Goal: Complete application form: Complete application form

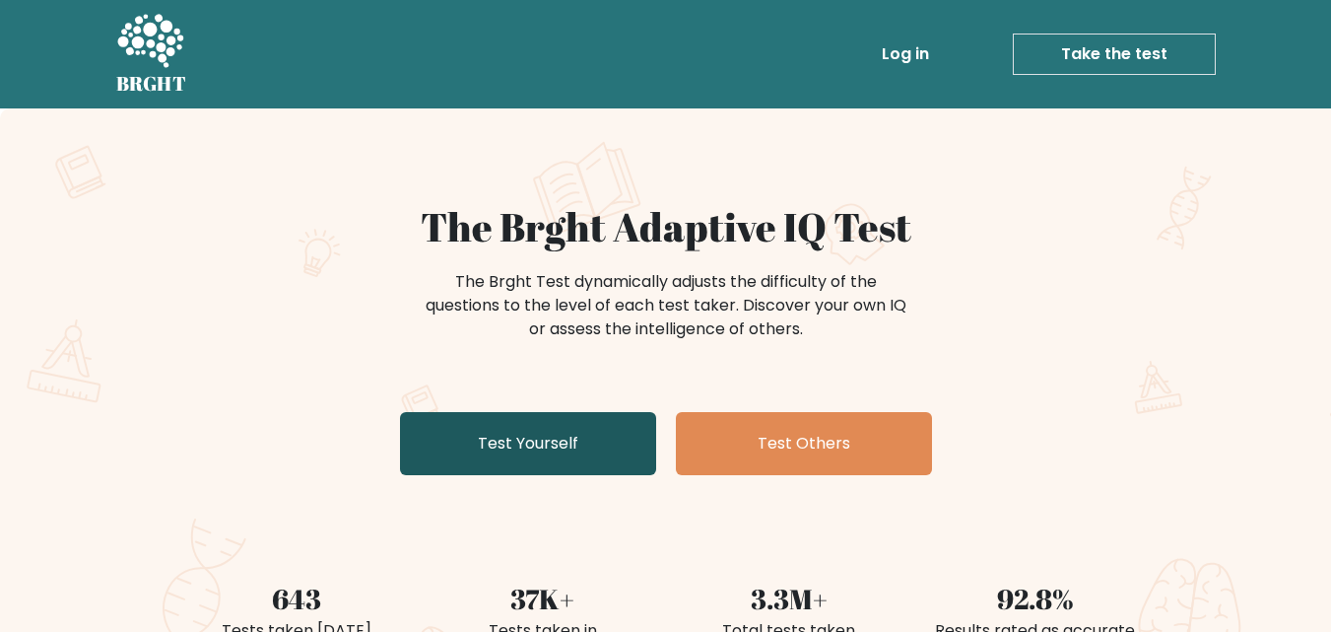
click at [581, 445] on link "Test Yourself" at bounding box center [528, 443] width 256 height 63
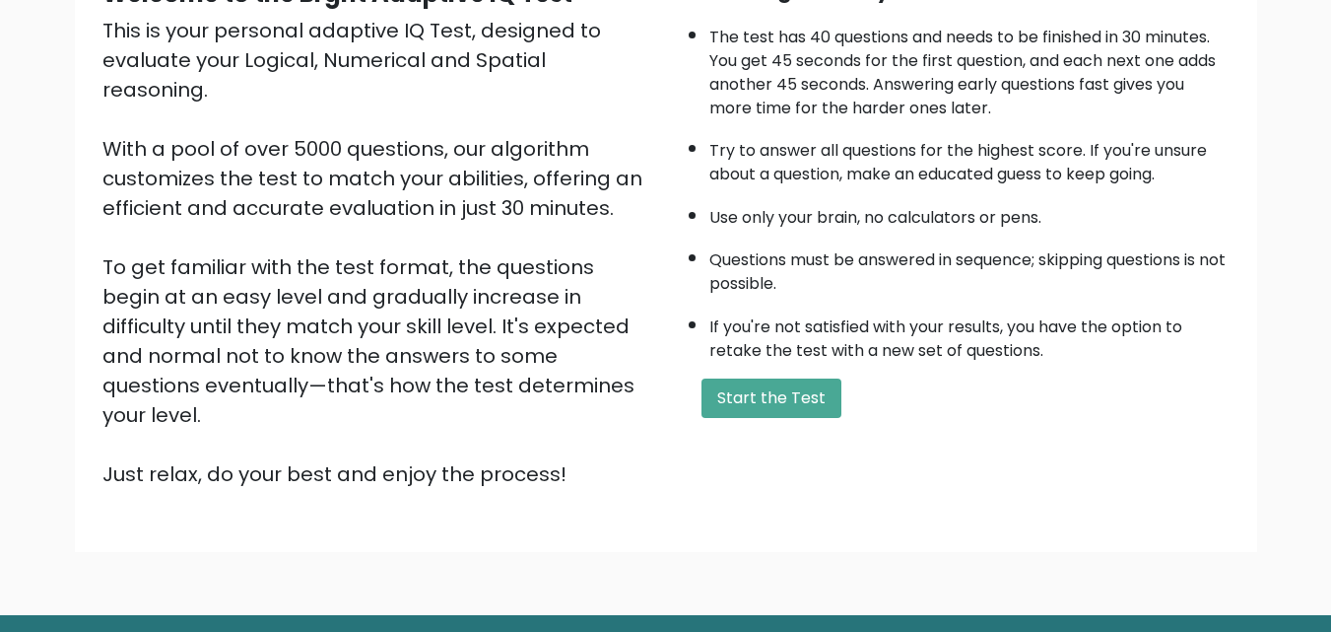
scroll to position [235, 0]
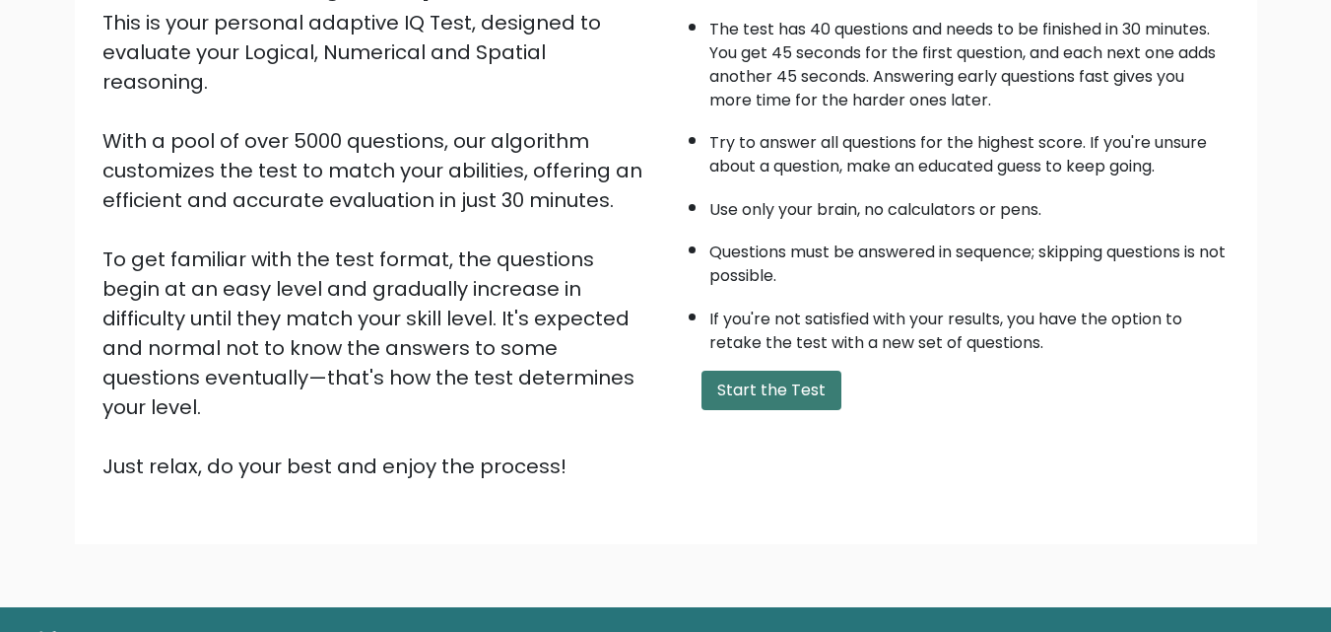
click at [717, 398] on button "Start the Test" at bounding box center [772, 389] width 140 height 39
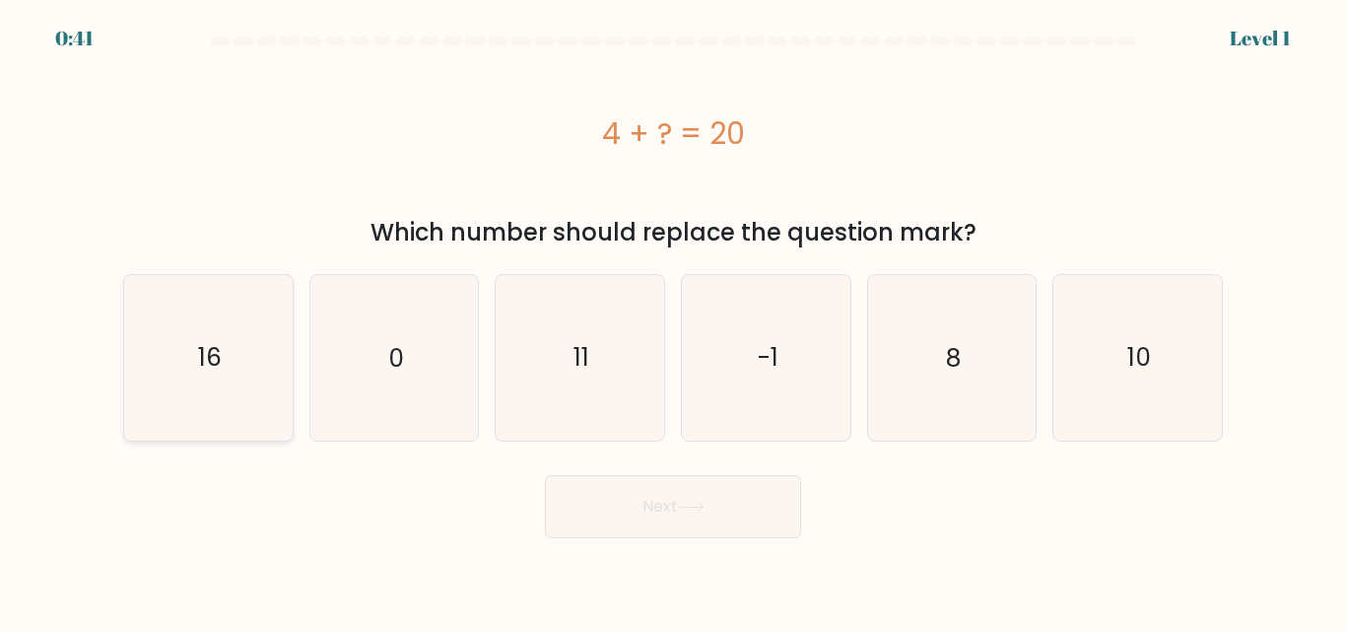
click at [242, 351] on icon "16" at bounding box center [208, 357] width 165 height 165
click at [673, 321] on input "a. 16" at bounding box center [673, 318] width 1 height 5
radio input "true"
click at [643, 479] on button "Next" at bounding box center [673, 506] width 256 height 63
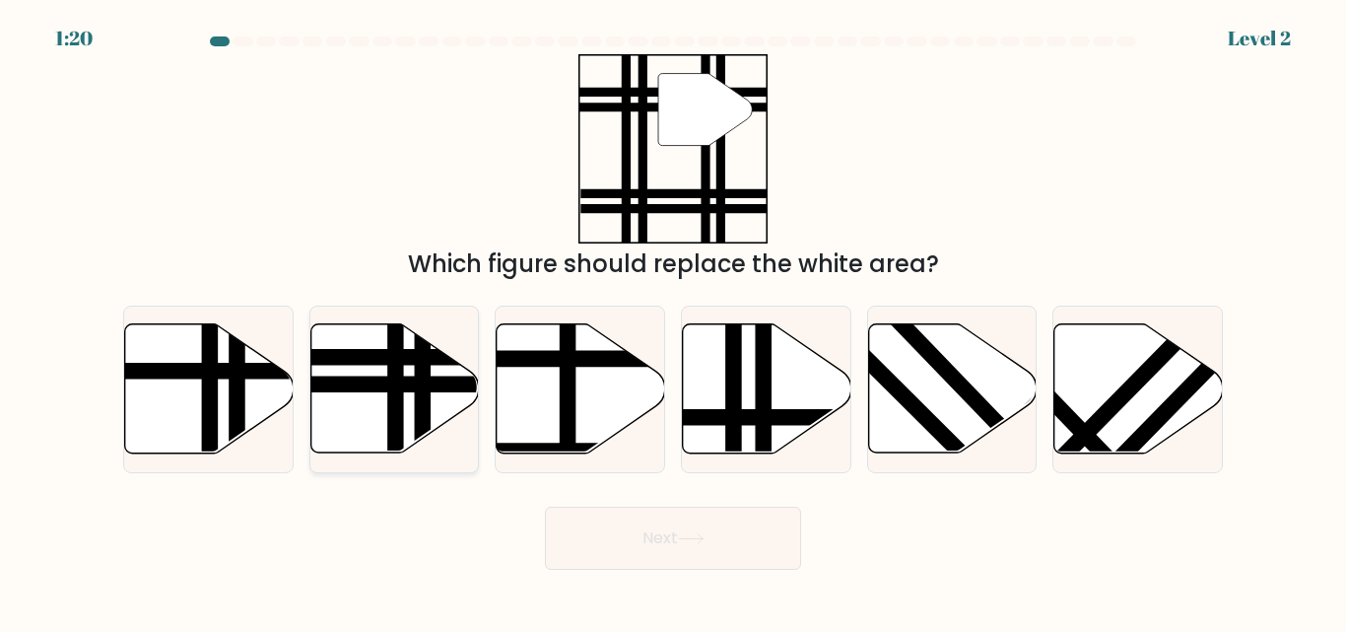
click at [440, 343] on icon at bounding box center [394, 388] width 168 height 131
click at [673, 321] on input "b." at bounding box center [673, 318] width 1 height 5
radio input "true"
click at [701, 525] on button "Next" at bounding box center [673, 537] width 256 height 63
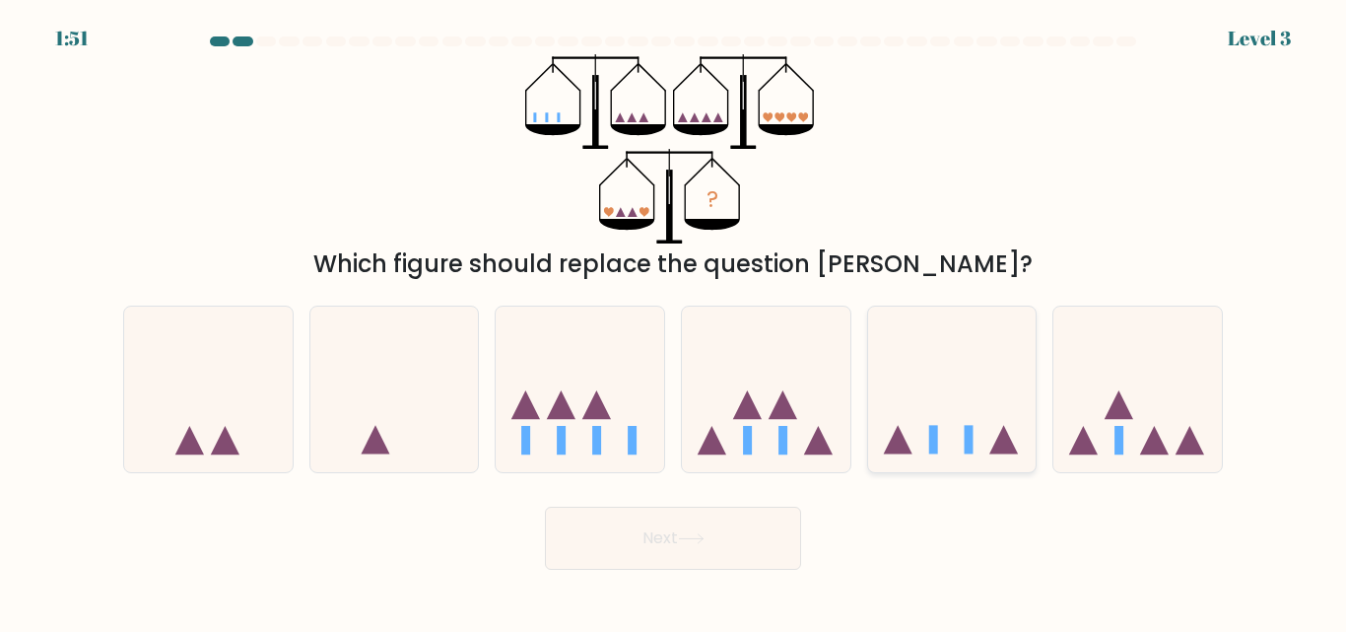
click at [948, 422] on icon at bounding box center [952, 388] width 168 height 139
click at [674, 321] on input "e." at bounding box center [673, 318] width 1 height 5
radio input "true"
click at [660, 530] on button "Next" at bounding box center [673, 537] width 256 height 63
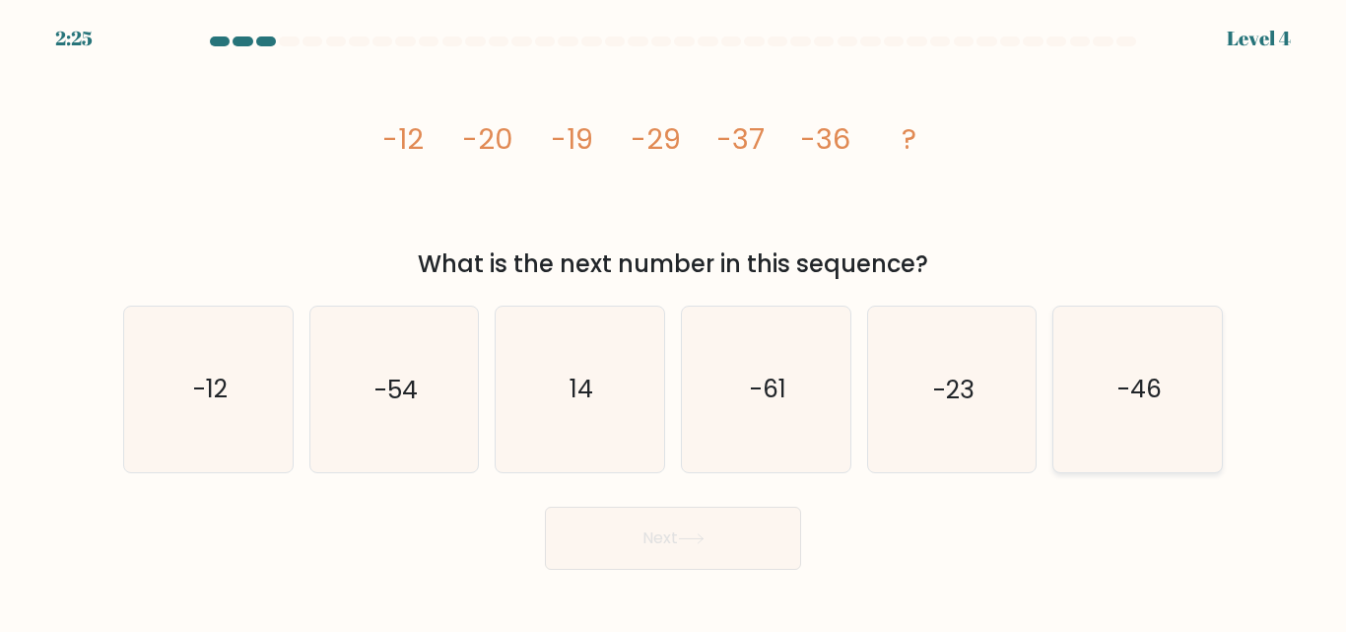
click at [1143, 400] on text "-46" at bounding box center [1139, 389] width 44 height 34
click at [674, 321] on input "f. -46" at bounding box center [673, 318] width 1 height 5
radio input "true"
click at [630, 527] on button "Next" at bounding box center [673, 537] width 256 height 63
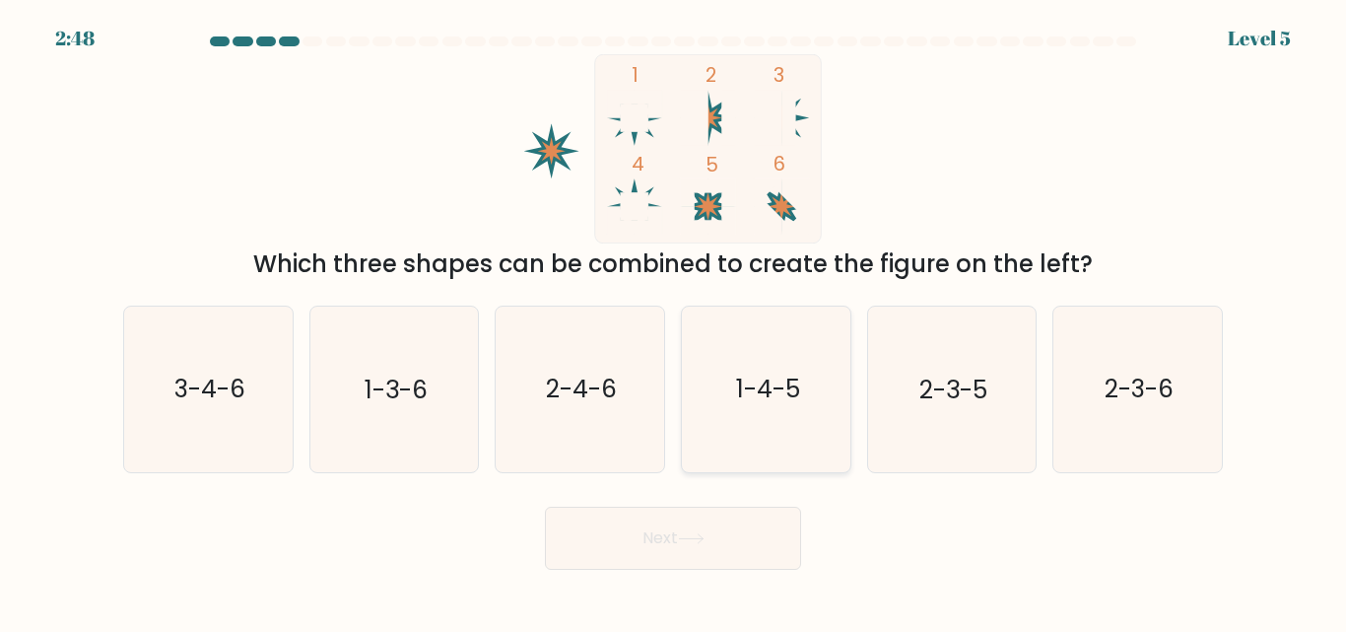
click at [779, 434] on icon "1-4-5" at bounding box center [766, 388] width 165 height 165
click at [674, 321] on input "d. 1-4-5" at bounding box center [673, 318] width 1 height 5
radio input "true"
click at [715, 529] on button "Next" at bounding box center [673, 537] width 256 height 63
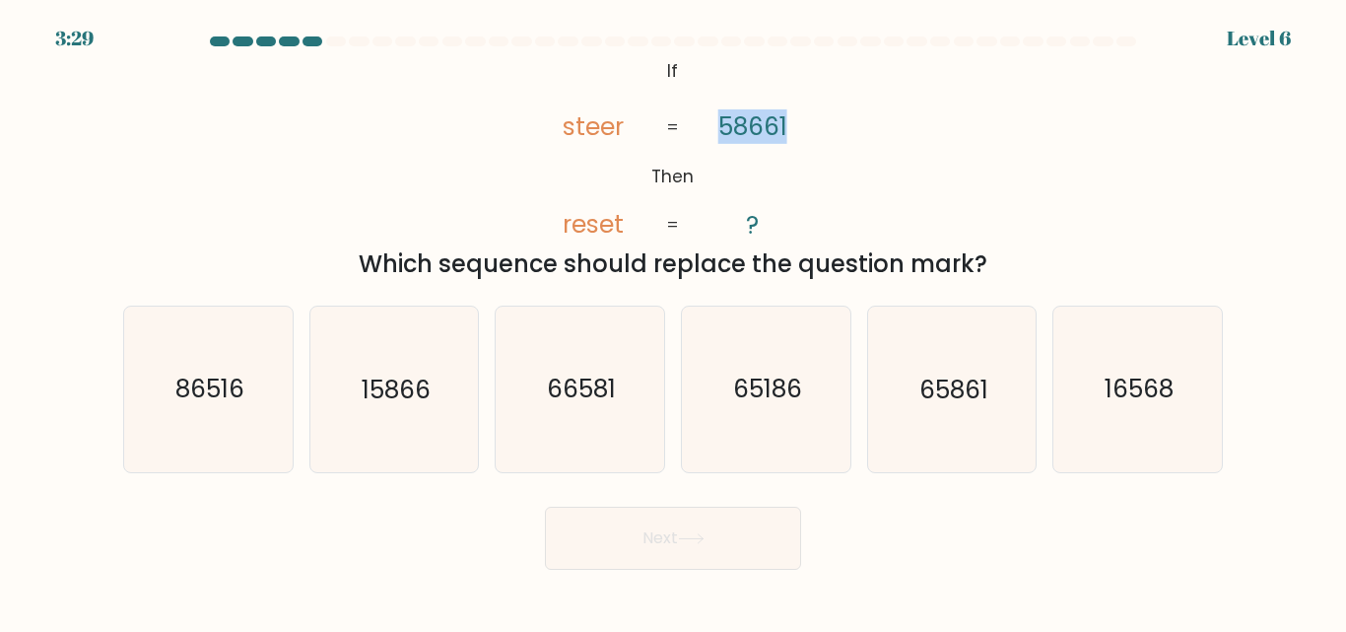
drag, startPoint x: 715, startPoint y: 124, endPoint x: 819, endPoint y: 129, distance: 103.6
click at [825, 130] on icon "@import url('https://fonts.googleapis.com/css?family=Abril+Fatface:400,100,100i…" at bounding box center [672, 148] width 307 height 189
click at [807, 130] on icon "@import url('https://fonts.googleapis.com/css?family=Abril+Fatface:400,100,100i…" at bounding box center [672, 148] width 307 height 189
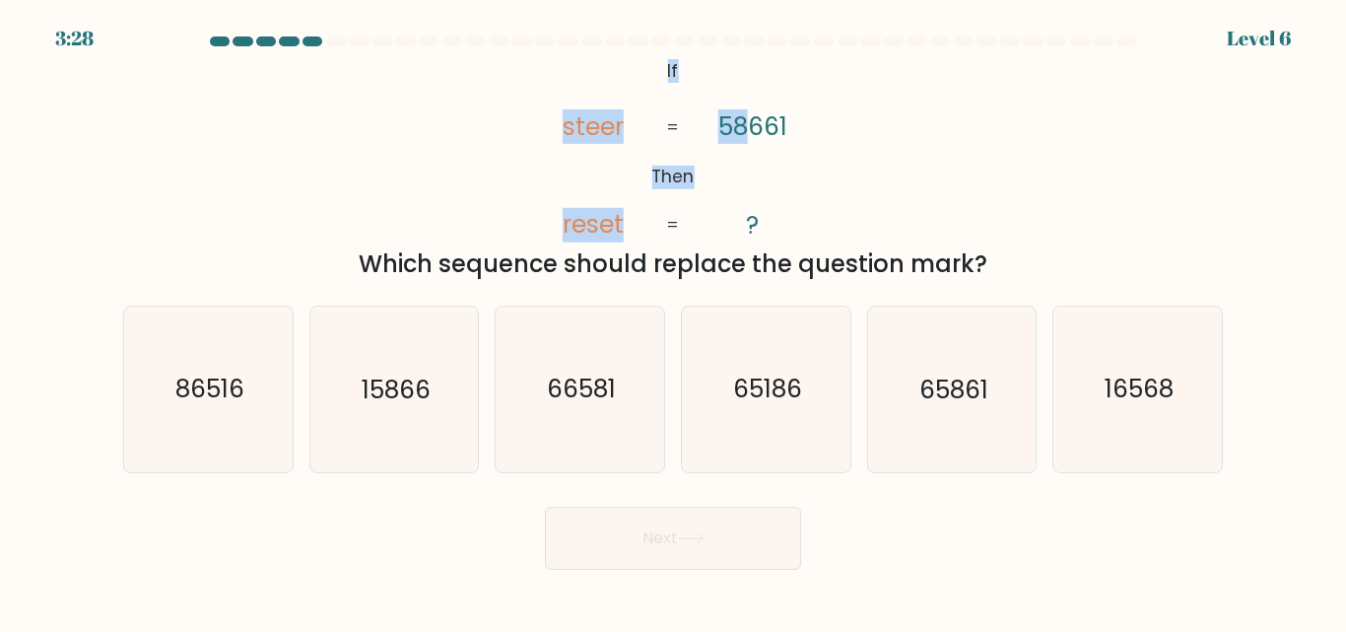
drag, startPoint x: 650, startPoint y: 63, endPoint x: 756, endPoint y: 62, distance: 105.4
click at [756, 62] on icon "@import url('https://fonts.googleapis.com/css?family=Abril+Fatface:400,100,100i…" at bounding box center [672, 148] width 307 height 189
click at [706, 107] on icon "@import url('https://fonts.googleapis.com/css?family=Abril+Fatface:400,100,100i…" at bounding box center [672, 148] width 307 height 189
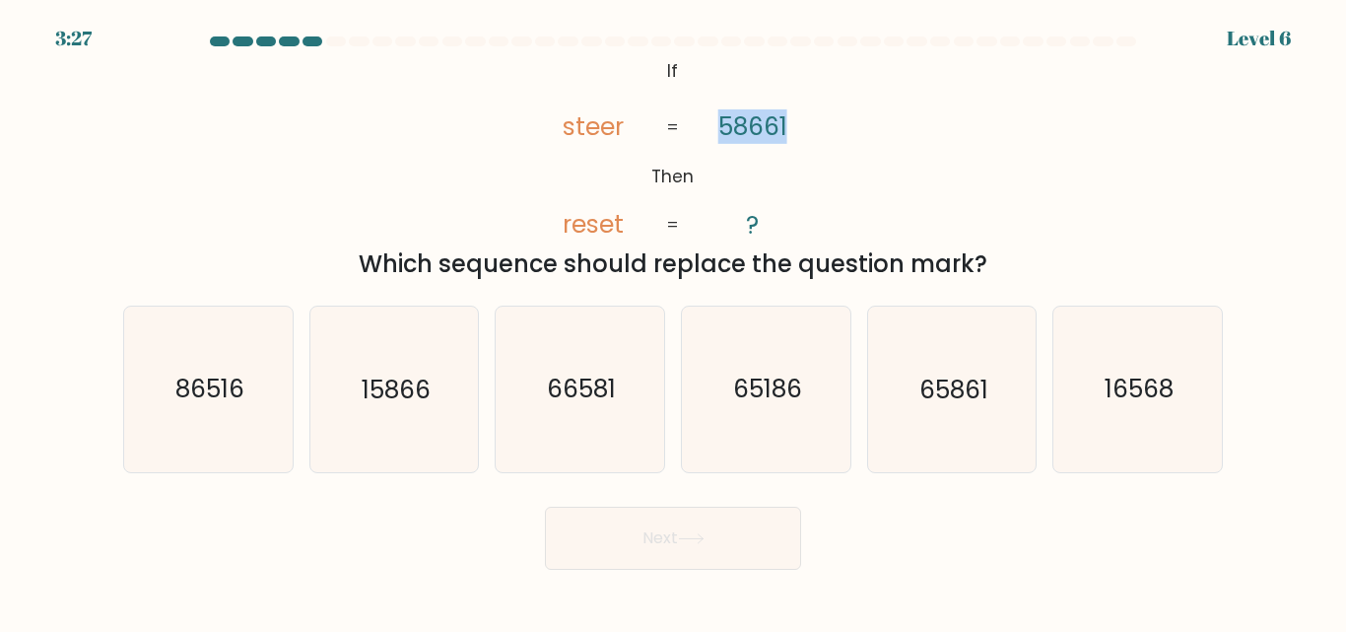
drag, startPoint x: 723, startPoint y: 113, endPoint x: 847, endPoint y: 123, distance: 124.5
click at [847, 123] on div "@import url('https://fonts.googleapis.com/css?family=Abril+Fatface:400,100,100i…" at bounding box center [672, 168] width 1123 height 228
click at [847, 124] on div "@import url('https://fonts.googleapis.com/css?family=Abril+Fatface:400,100,100i…" at bounding box center [672, 168] width 1123 height 228
click at [774, 427] on icon "65186" at bounding box center [766, 388] width 165 height 165
click at [674, 321] on input "d. 65186" at bounding box center [673, 318] width 1 height 5
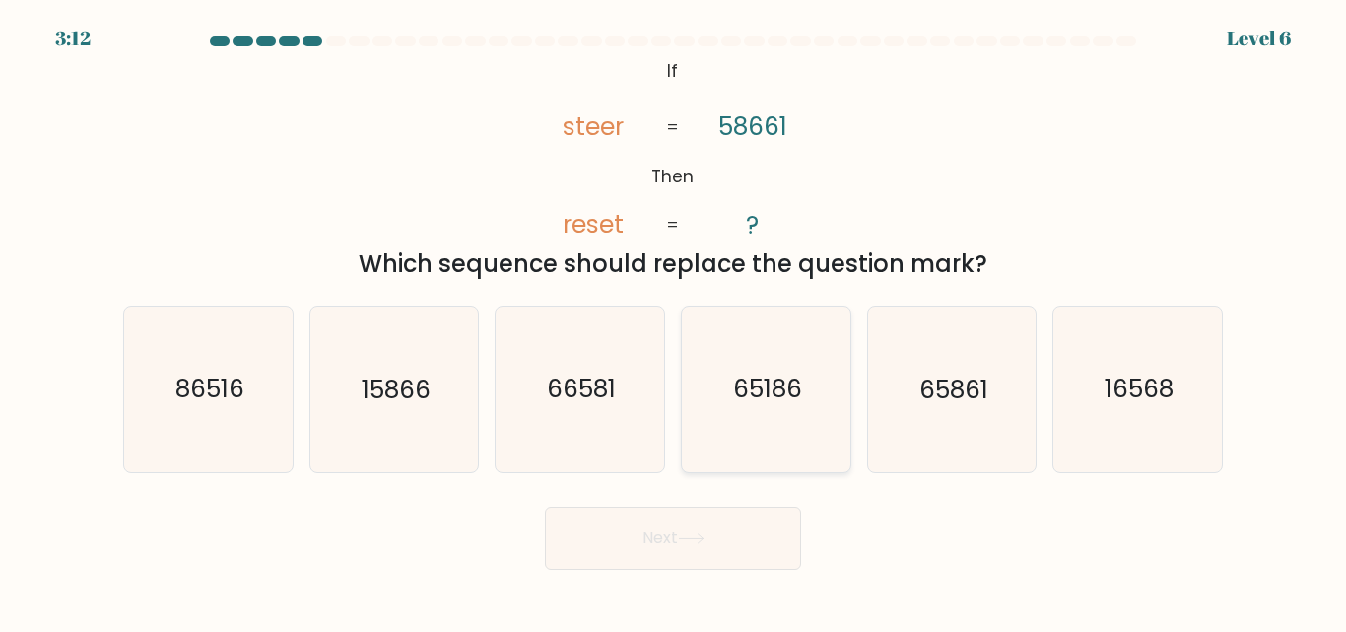
radio input "true"
click at [676, 530] on button "Next" at bounding box center [673, 537] width 256 height 63
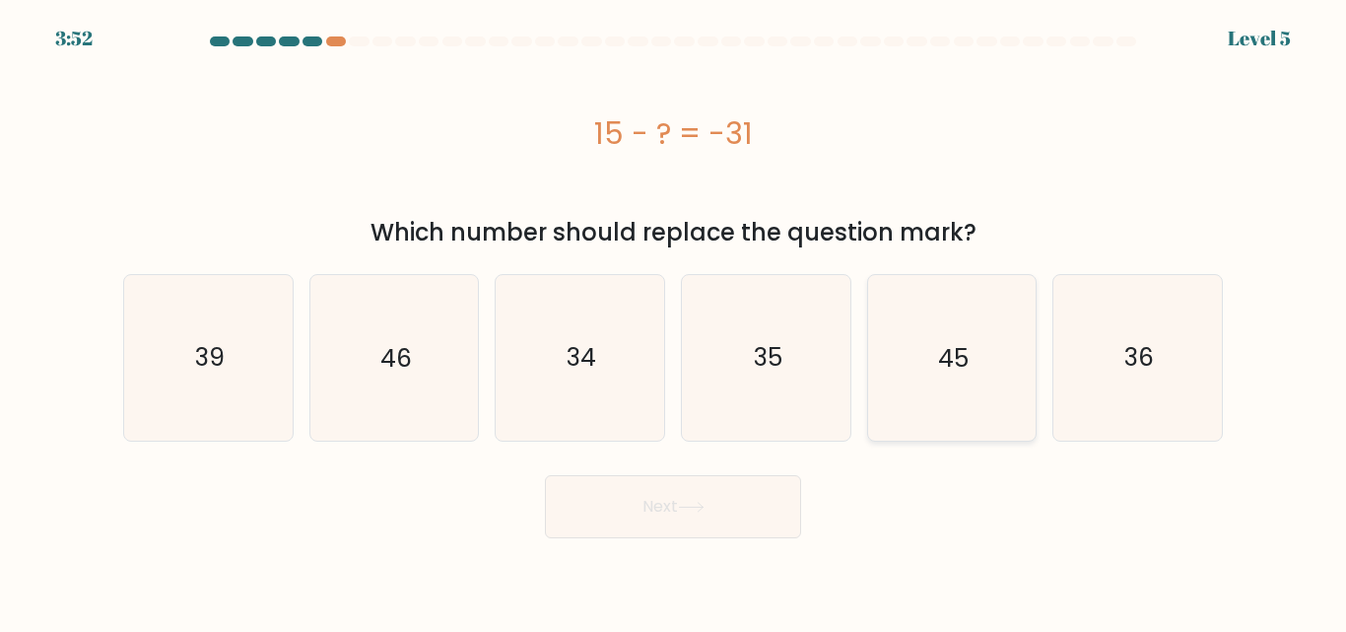
click at [979, 407] on icon "45" at bounding box center [951, 357] width 165 height 165
click at [674, 321] on input "e. 45" at bounding box center [673, 318] width 1 height 5
radio input "true"
click at [432, 400] on icon "46" at bounding box center [393, 357] width 165 height 165
click at [673, 321] on input "b. 46" at bounding box center [673, 318] width 1 height 5
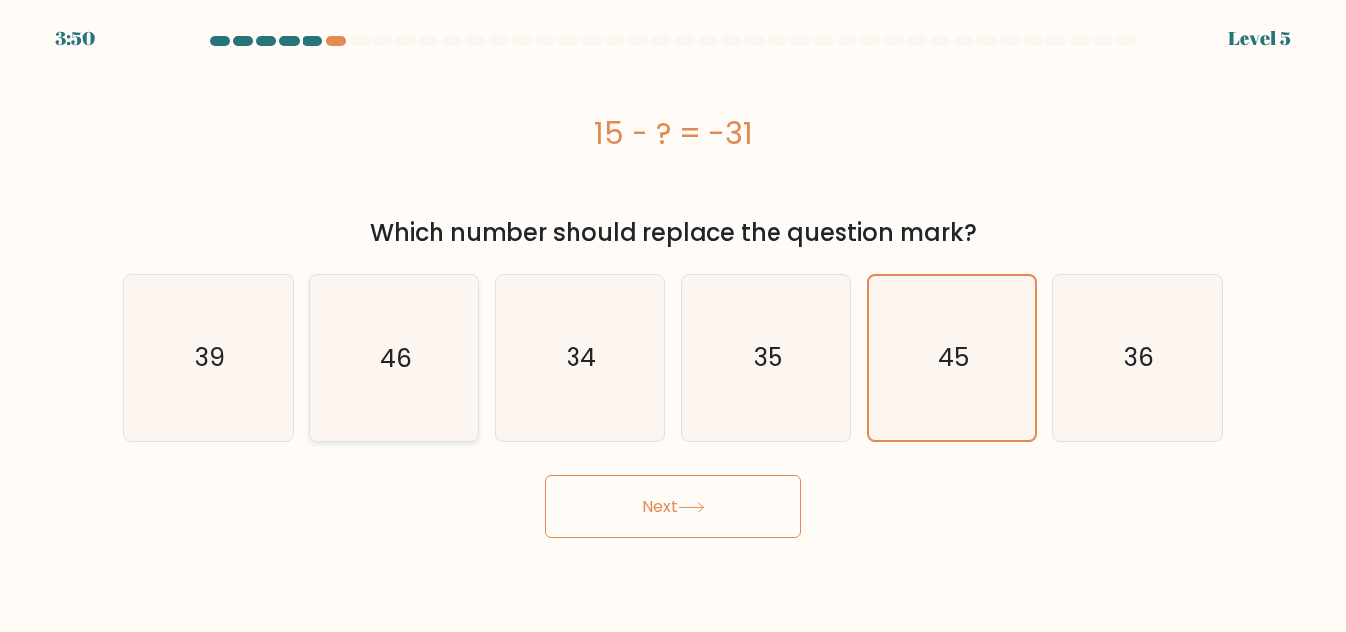
radio input "true"
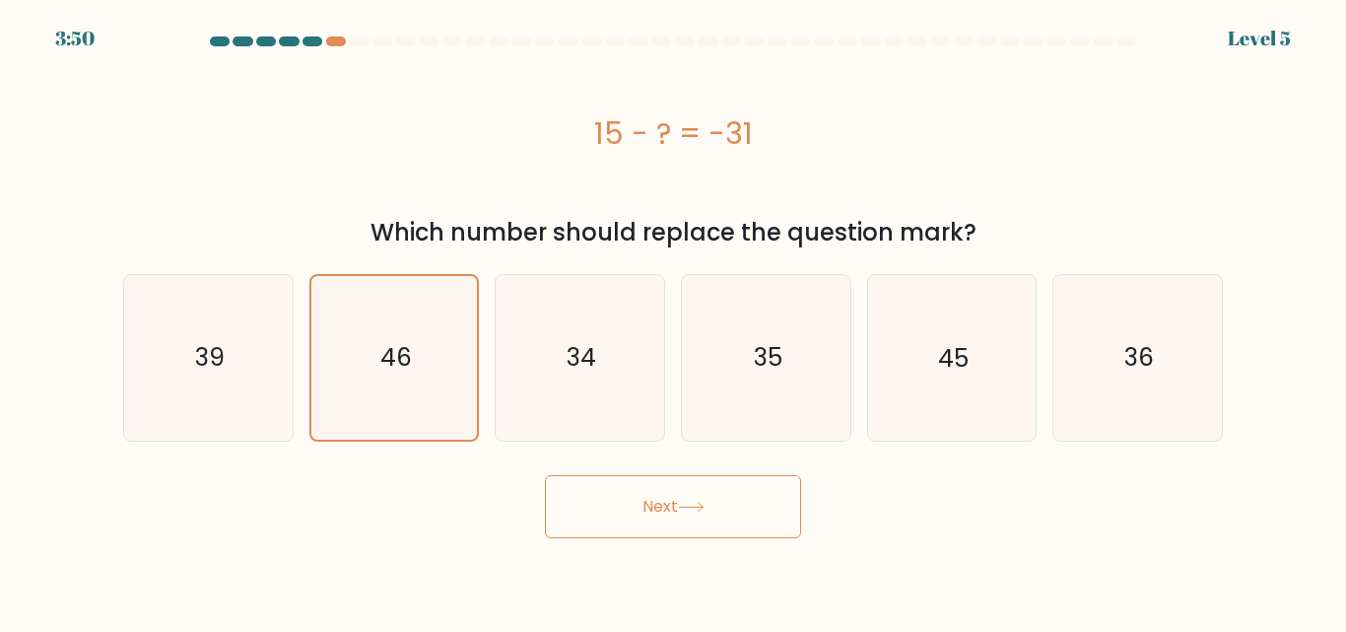
click at [653, 506] on button "Next" at bounding box center [673, 506] width 256 height 63
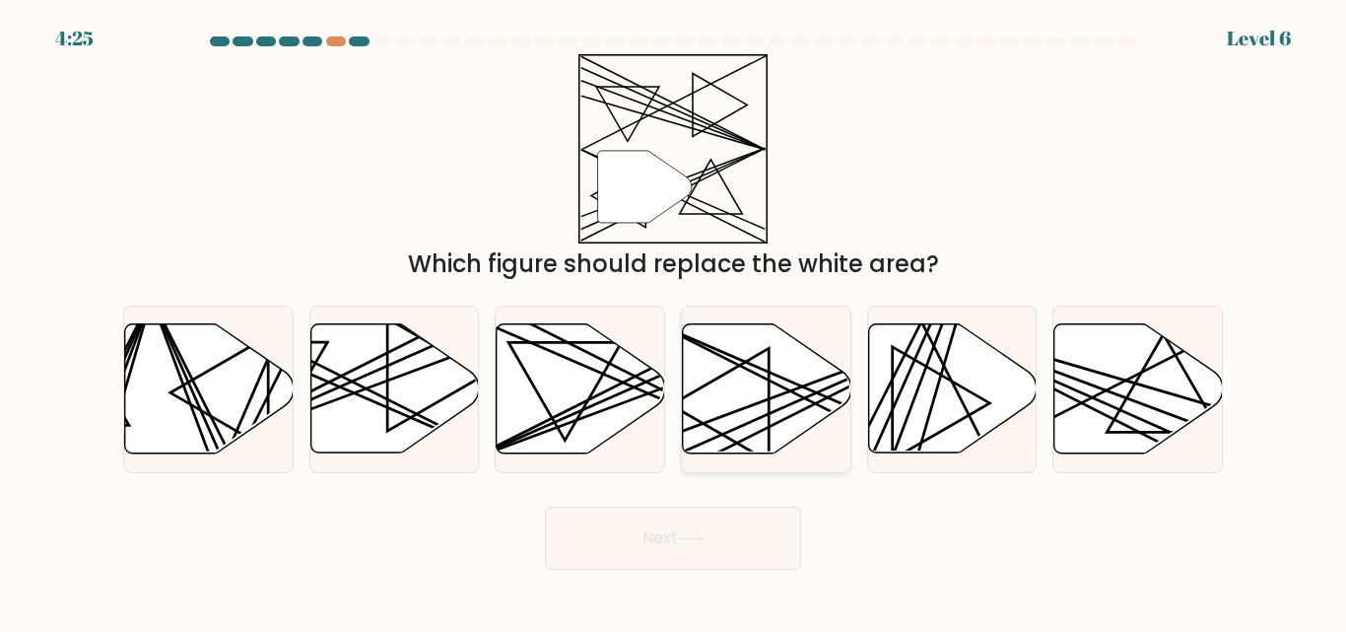
click at [735, 438] on icon at bounding box center [767, 388] width 168 height 129
click at [674, 321] on input "d." at bounding box center [673, 318] width 1 height 5
radio input "true"
click at [735, 536] on button "Next" at bounding box center [673, 537] width 256 height 63
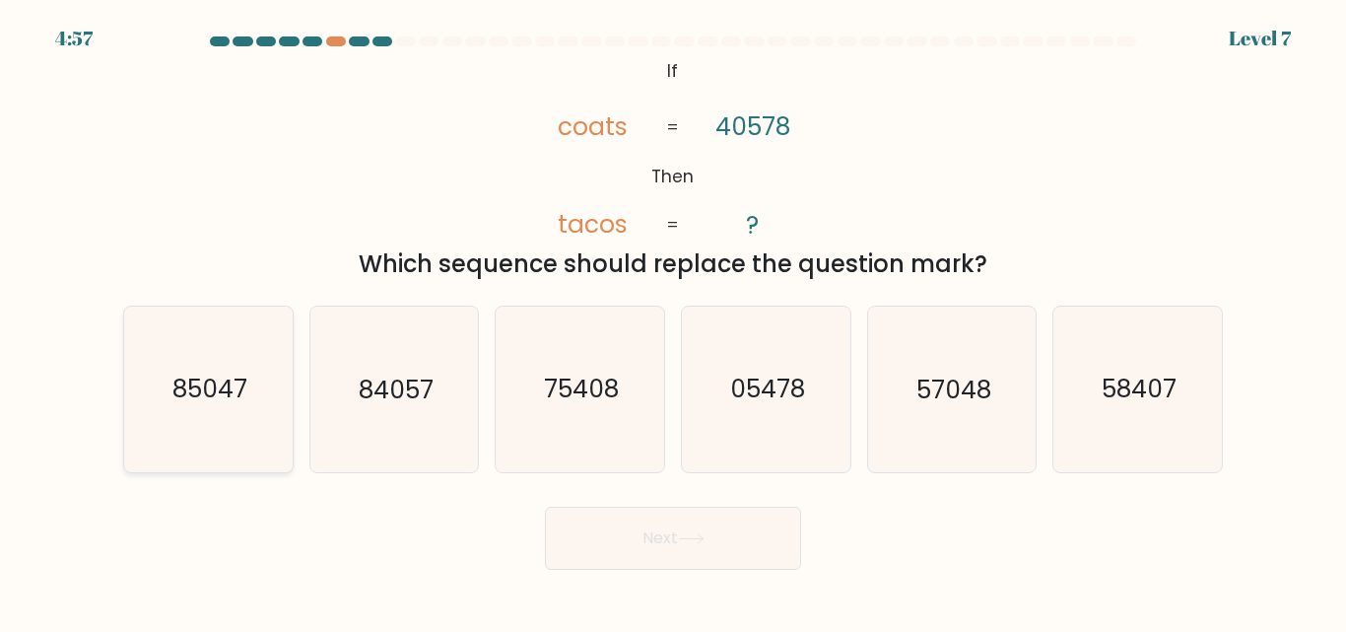
click at [234, 391] on text "85047" at bounding box center [209, 389] width 75 height 34
click at [673, 321] on input "a. 85047" at bounding box center [673, 318] width 1 height 5
radio input "true"
click at [675, 532] on button "Next" at bounding box center [673, 537] width 256 height 63
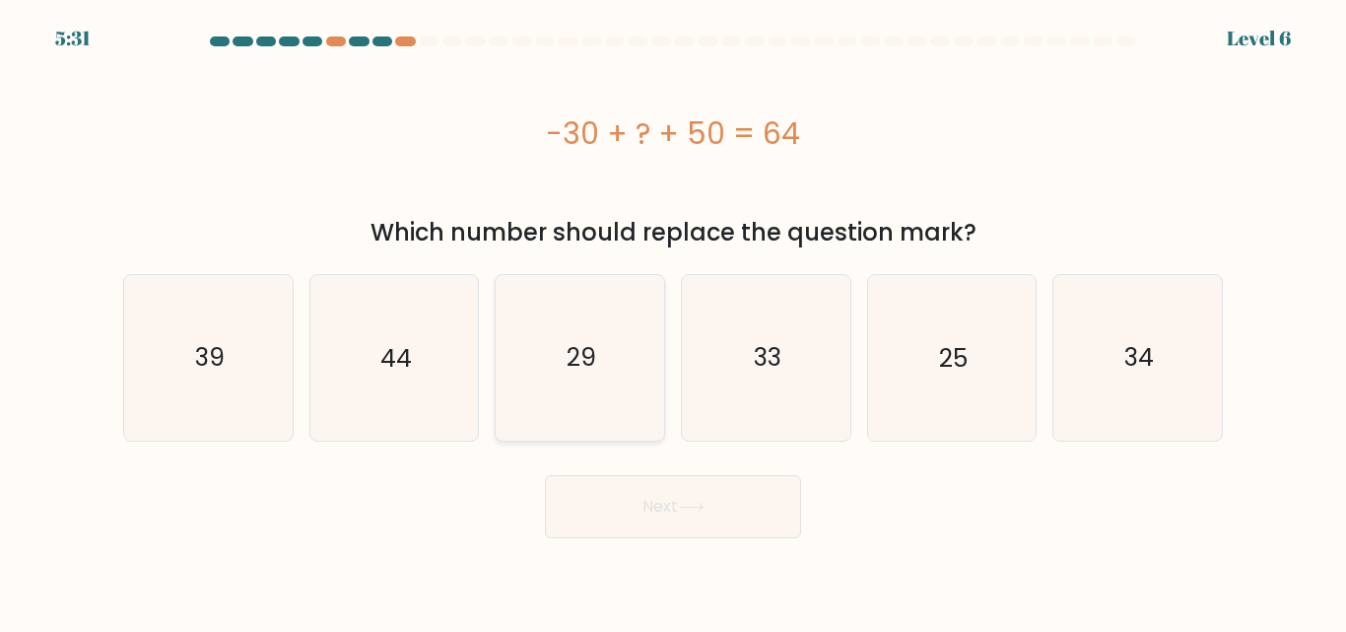
click at [546, 390] on icon "29" at bounding box center [580, 357] width 165 height 165
click at [673, 321] on input "c. 29" at bounding box center [673, 318] width 1 height 5
radio input "true"
click at [795, 405] on icon "33" at bounding box center [766, 357] width 165 height 165
click at [674, 321] on input "d. 33" at bounding box center [673, 318] width 1 height 5
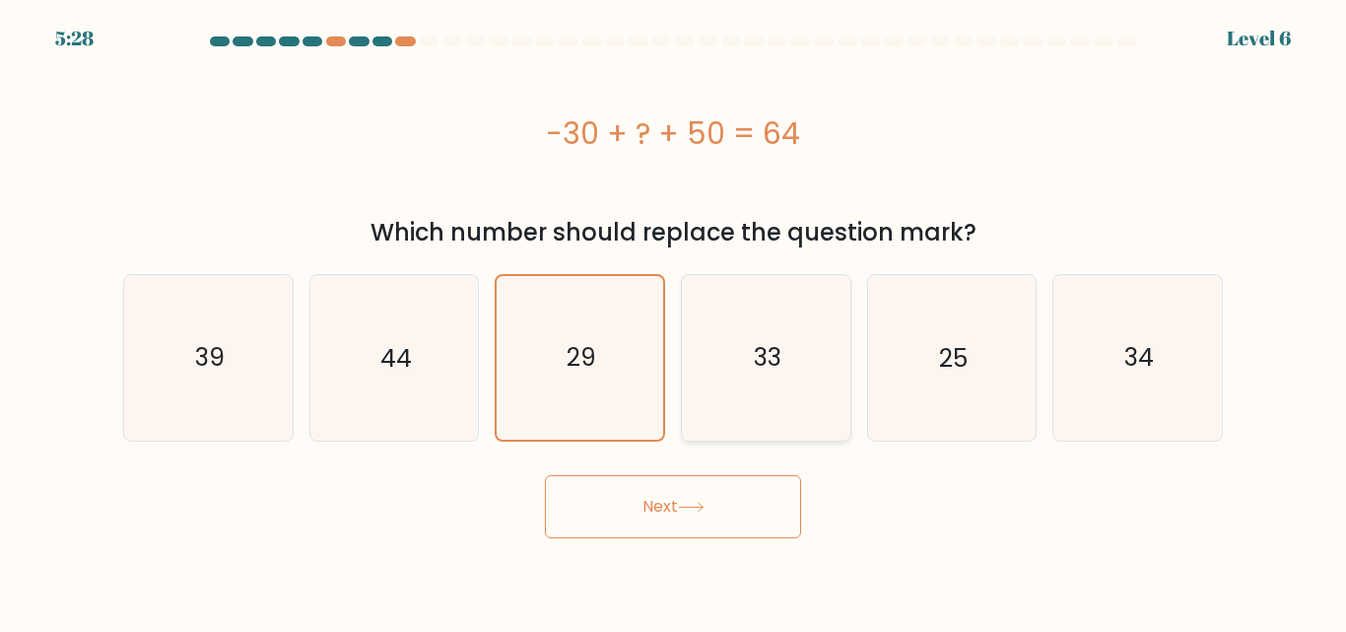
radio input "true"
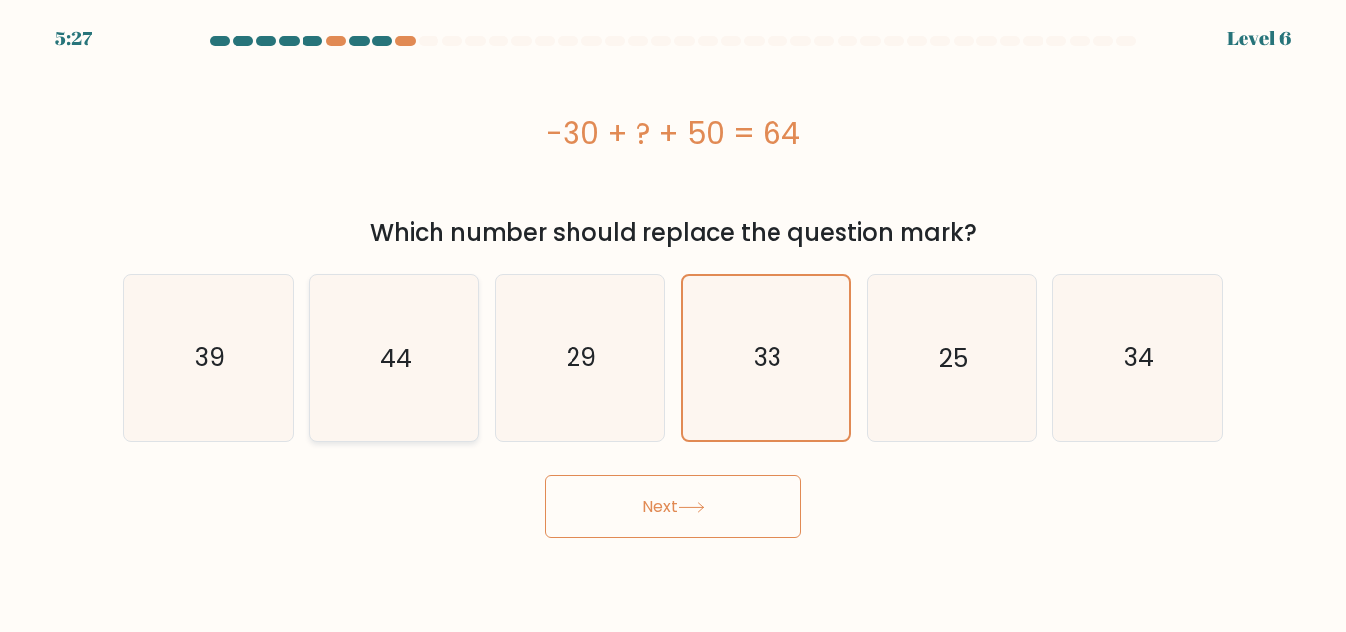
click at [449, 424] on icon "44" at bounding box center [393, 357] width 165 height 165
click at [673, 321] on input "b. 44" at bounding box center [673, 318] width 1 height 5
radio input "true"
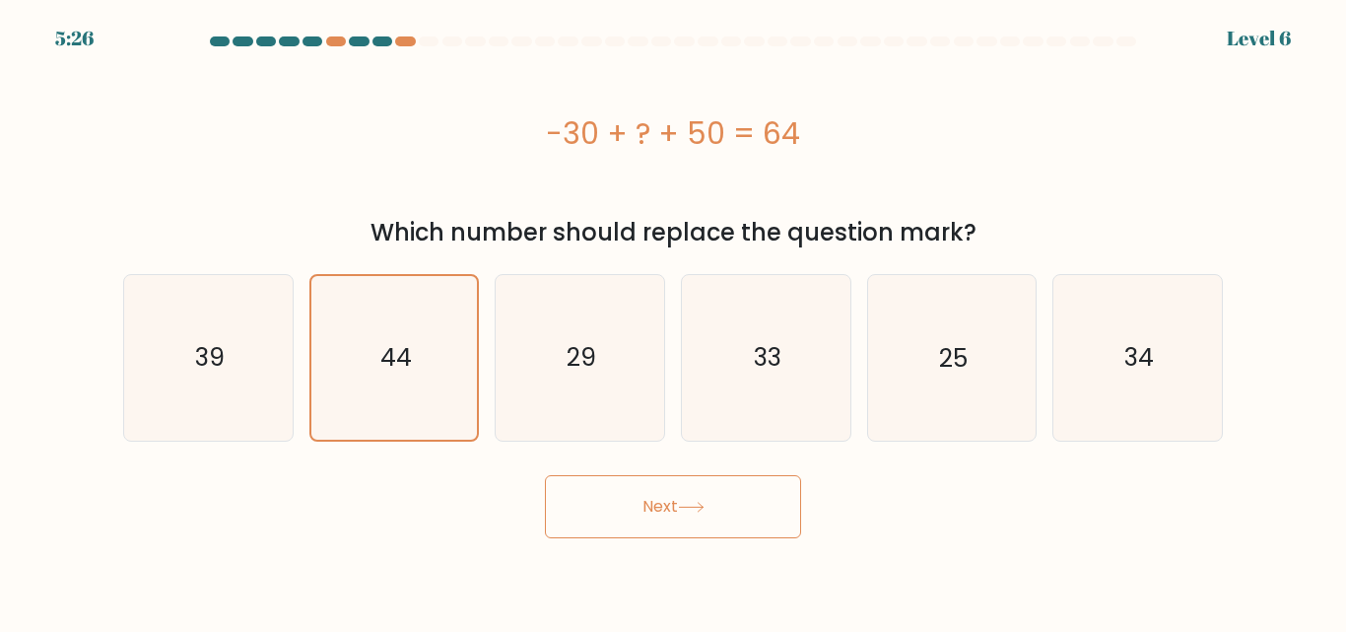
click at [689, 510] on icon at bounding box center [691, 507] width 27 height 11
